Goal: Task Accomplishment & Management: Use online tool/utility

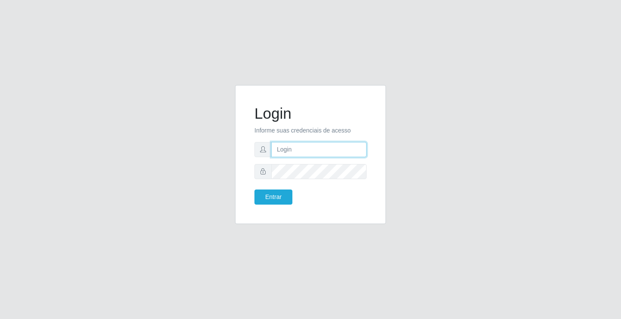
click at [331, 150] on input "text" at bounding box center [318, 149] width 95 height 15
type input "[PERSON_NAME]"
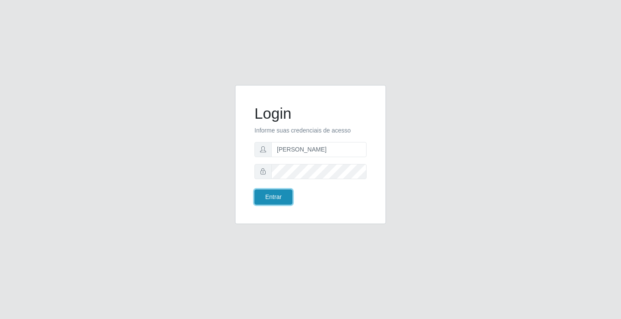
click at [286, 202] on button "Entrar" at bounding box center [273, 196] width 38 height 15
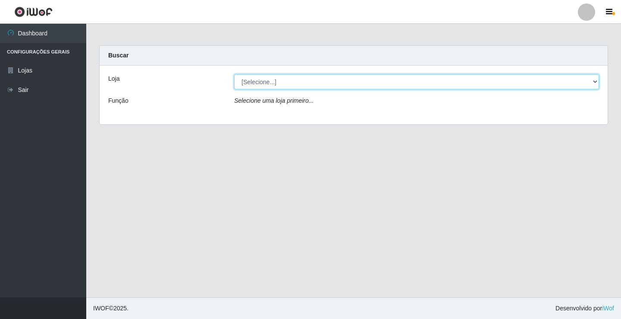
click at [312, 85] on select "[Selecione...] Ideal - Conceição" at bounding box center [416, 81] width 365 height 15
select select "231"
click at [234, 74] on select "[Selecione...] Ideal - Conceição" at bounding box center [416, 81] width 365 height 15
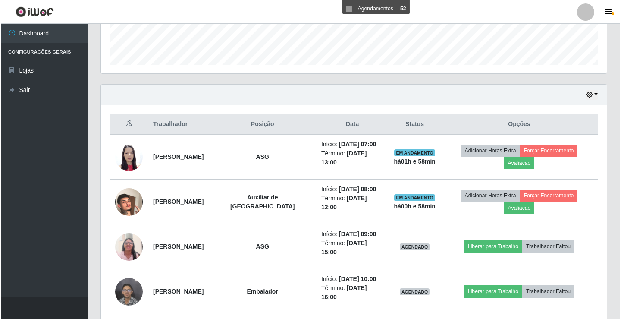
scroll to position [259, 0]
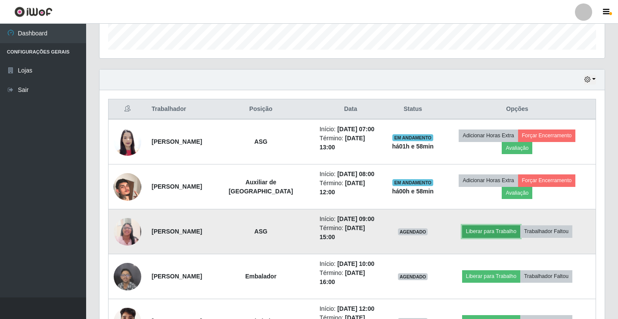
click at [474, 234] on button "Liberar para Trabalho" at bounding box center [491, 231] width 58 height 12
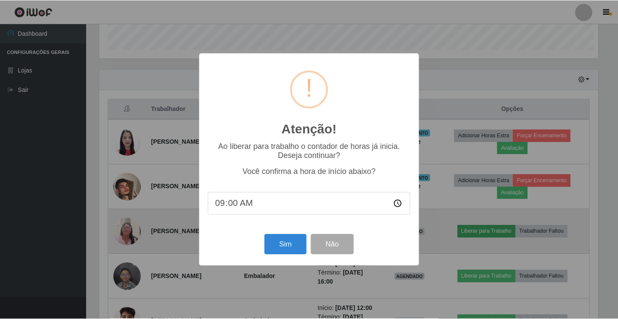
scroll to position [179, 501]
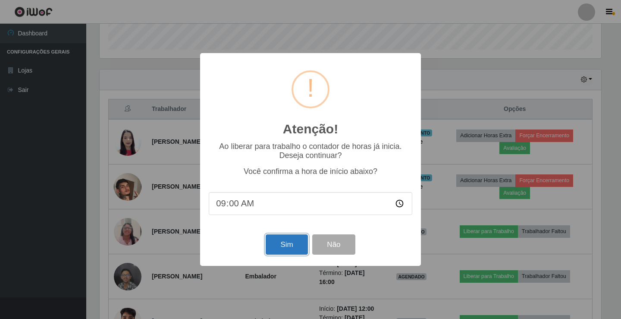
click at [294, 243] on button "Sim" at bounding box center [286, 244] width 42 height 20
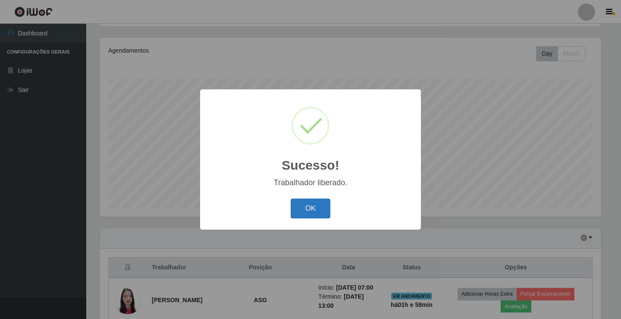
click at [297, 215] on button "OK" at bounding box center [310, 208] width 40 height 20
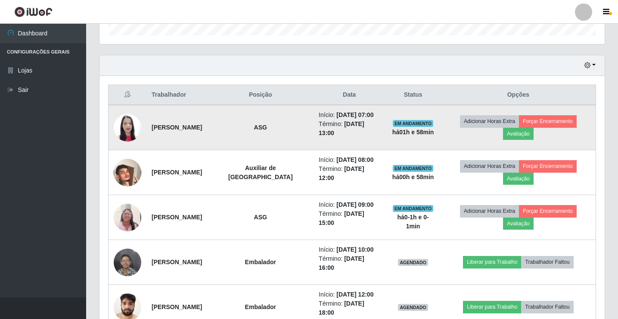
scroll to position [316, 0]
